Goal: Register for event/course

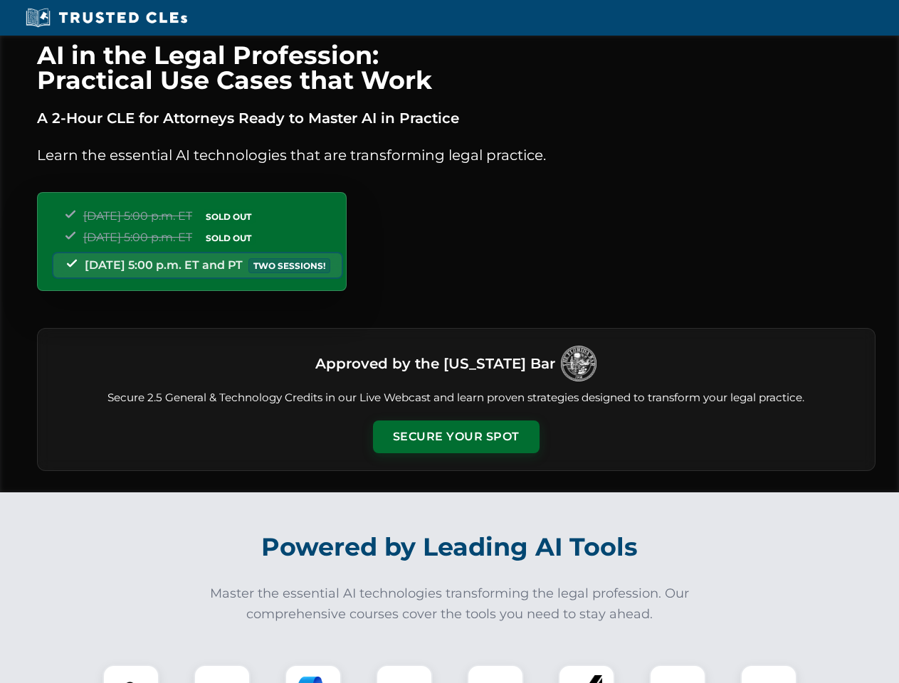
click at [455, 437] on button "Secure Your Spot" at bounding box center [456, 437] width 167 height 33
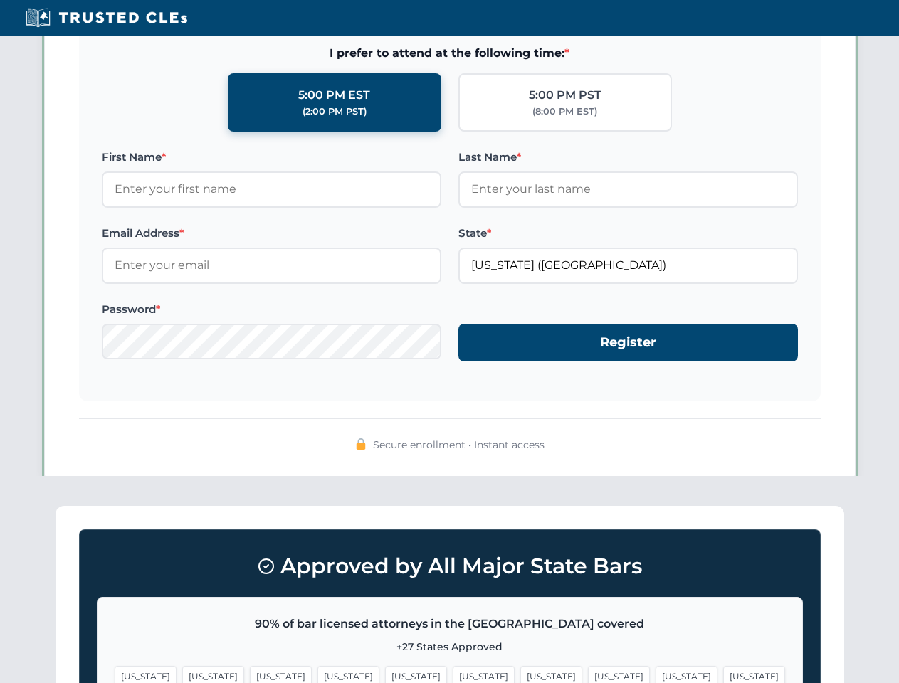
click at [317, 674] on span "[US_STATE]" at bounding box center [348, 676] width 62 height 21
click at [453, 674] on span "[US_STATE]" at bounding box center [484, 676] width 62 height 21
click at [520, 674] on span "[US_STATE]" at bounding box center [551, 676] width 62 height 21
click at [655, 674] on span "[US_STATE]" at bounding box center [686, 676] width 62 height 21
